Goal: Task Accomplishment & Management: Complete application form

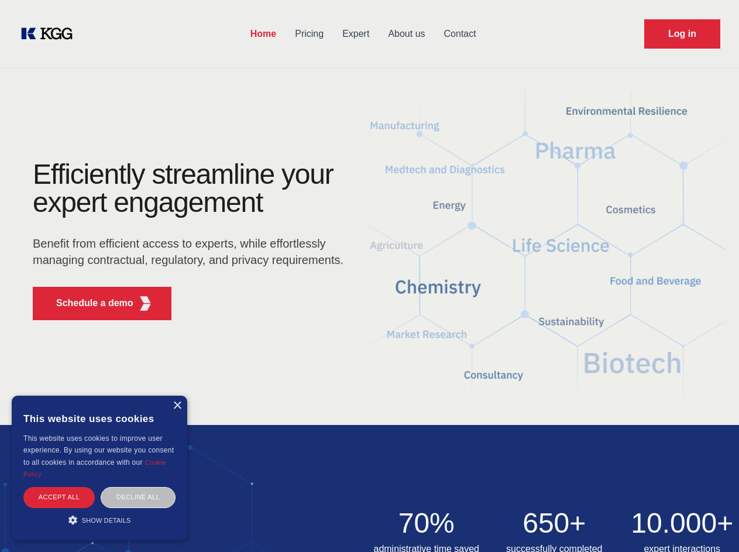
click at [369, 276] on div "Efficiently streamline your expert engagement Benefit from efficient access to …" at bounding box center [192, 244] width 356 height 169
click at [88, 303] on p "Schedule a demo" at bounding box center [94, 303] width 77 height 14
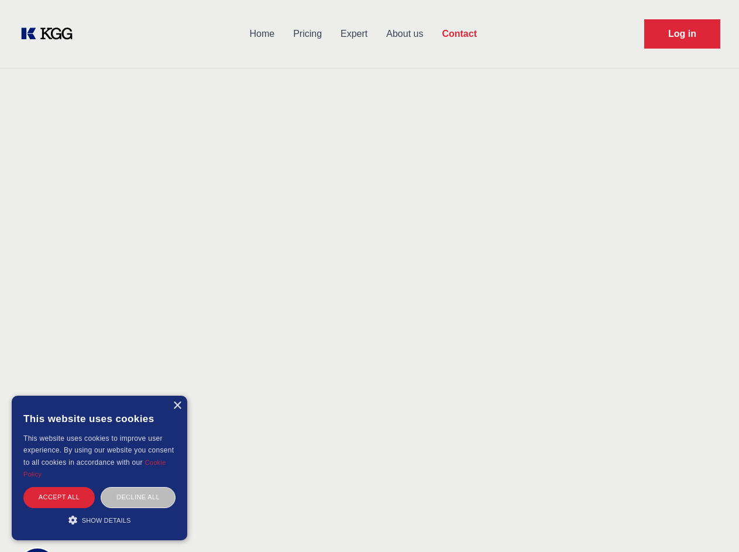
click at [177, 406] on div "× This website uses cookies This website uses cookies to improve user experienc…" at bounding box center [100, 468] width 176 height 145
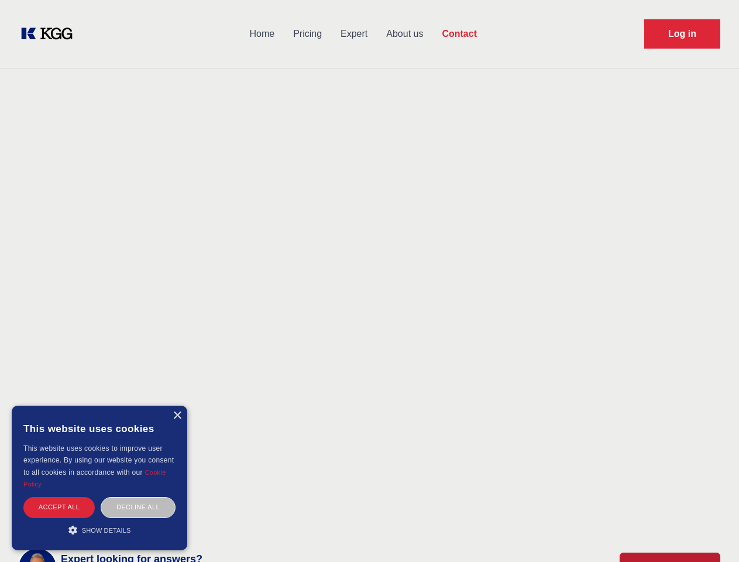
click at [59, 497] on div "Accept all" at bounding box center [58, 507] width 71 height 20
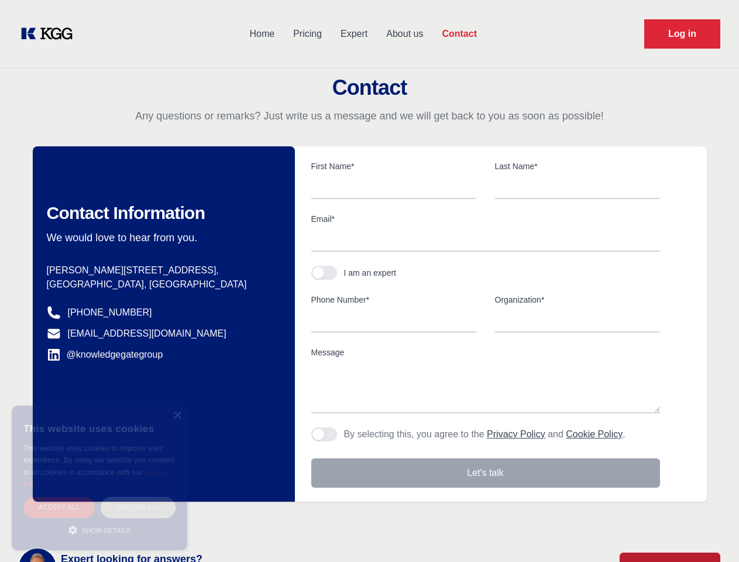
click at [138, 497] on body "Home Pricing Expert About us Contact Log in Contact Any questions or remarks? J…" at bounding box center [369, 514] width 739 height 1029
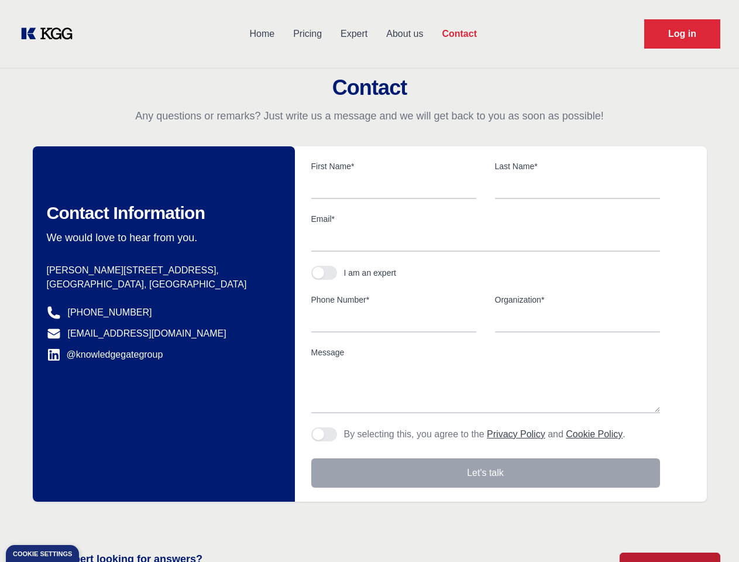
click at [100, 520] on main "Contact Any questions or remarks? Just write us a message and we will get back …" at bounding box center [369, 304] width 739 height 609
